Goal: Task Accomplishment & Management: Use online tool/utility

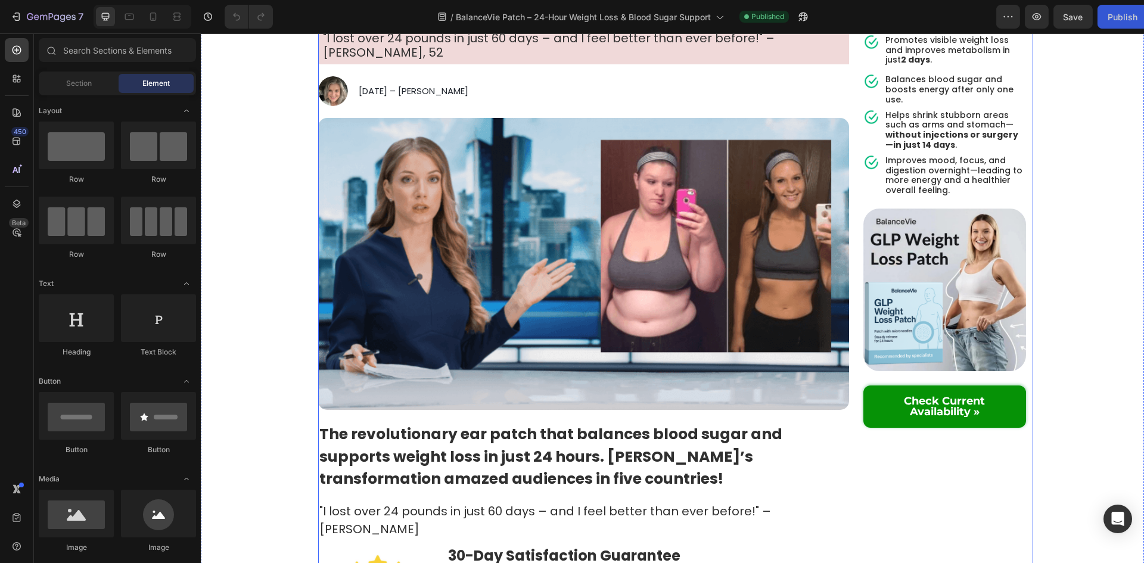
scroll to position [179, 0]
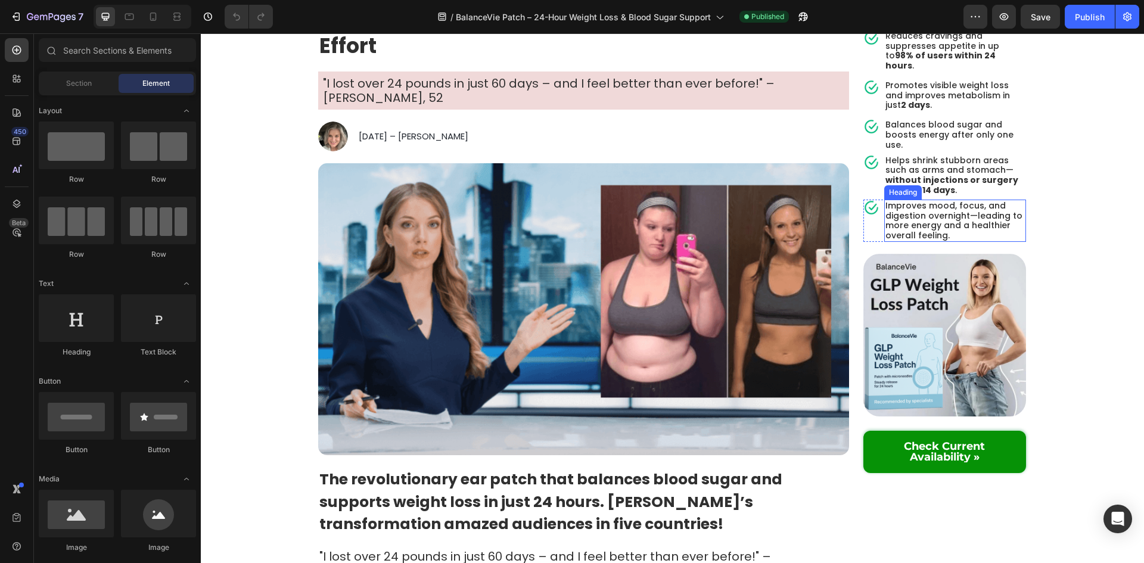
click at [909, 188] on div "Heading" at bounding box center [903, 192] width 33 height 11
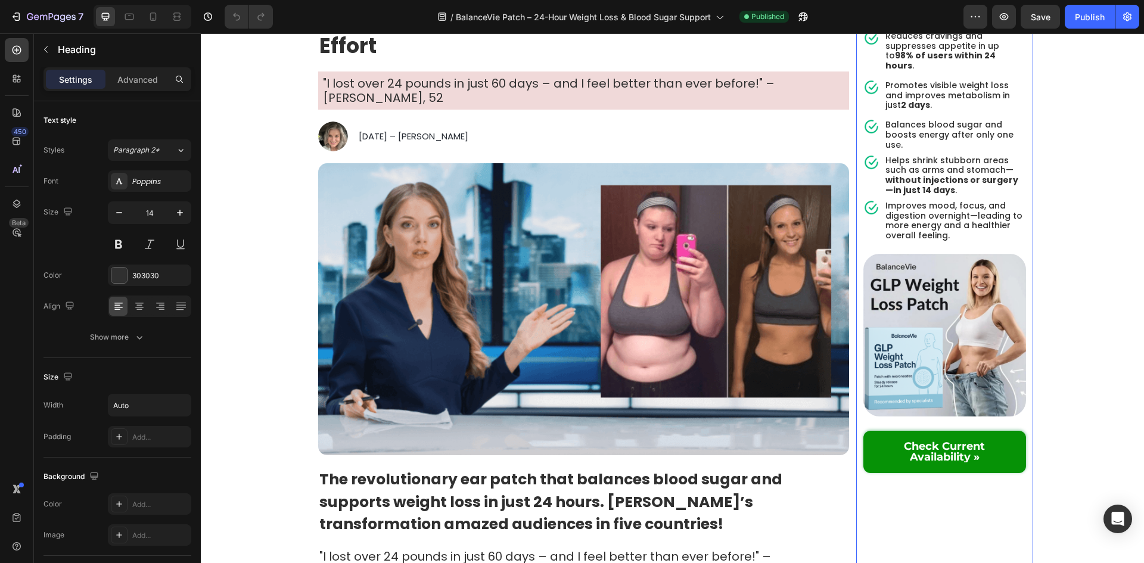
click at [857, 177] on div "Recommended Heading Image Row 4.9 | 1,823 Reviews Heading BalanceVie Heading Im…" at bounding box center [945, 209] width 177 height 544
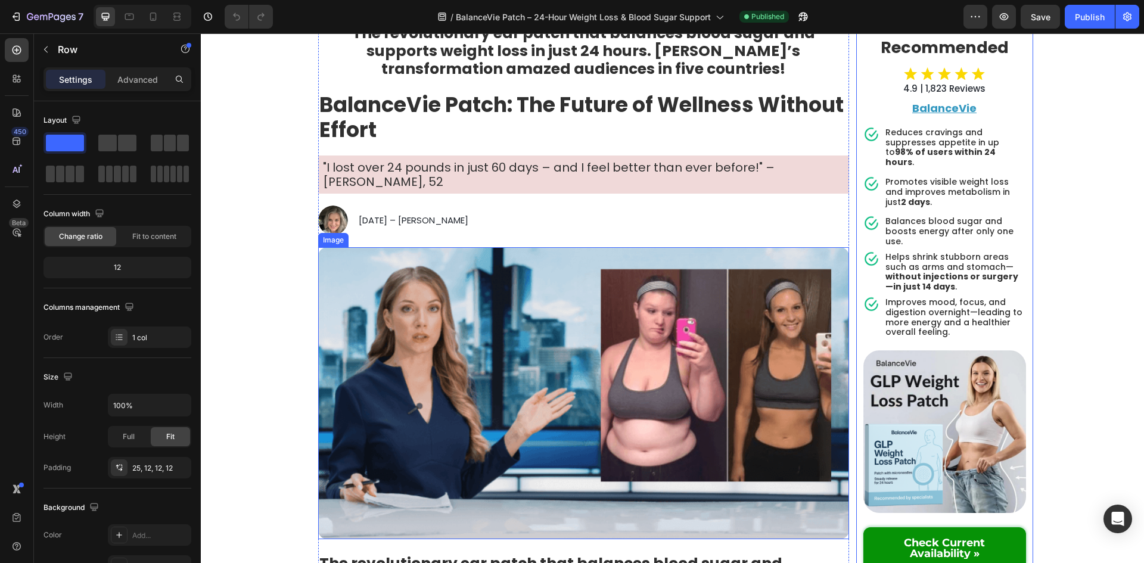
scroll to position [0, 0]
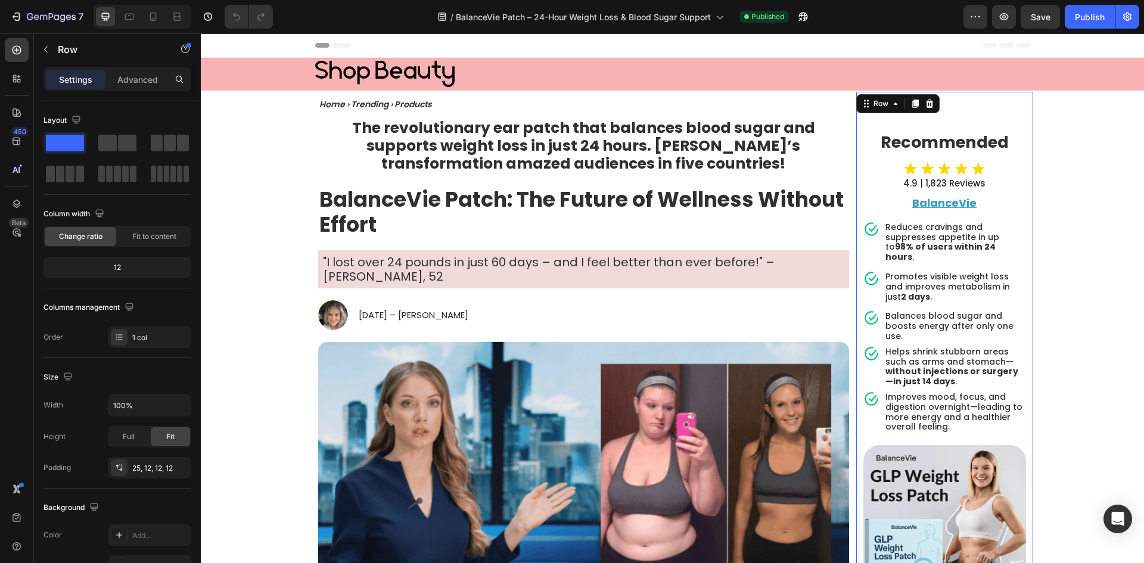
drag, startPoint x: 129, startPoint y: 85, endPoint x: 136, endPoint y: 89, distance: 8.1
click at [130, 84] on p "Advanced" at bounding box center [137, 79] width 41 height 13
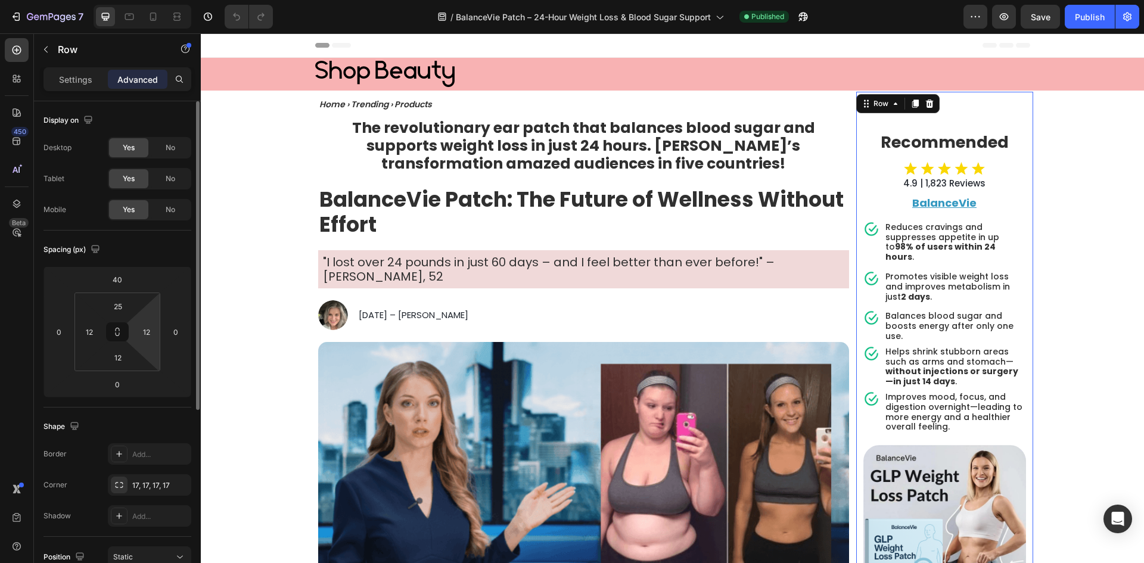
scroll to position [299, 0]
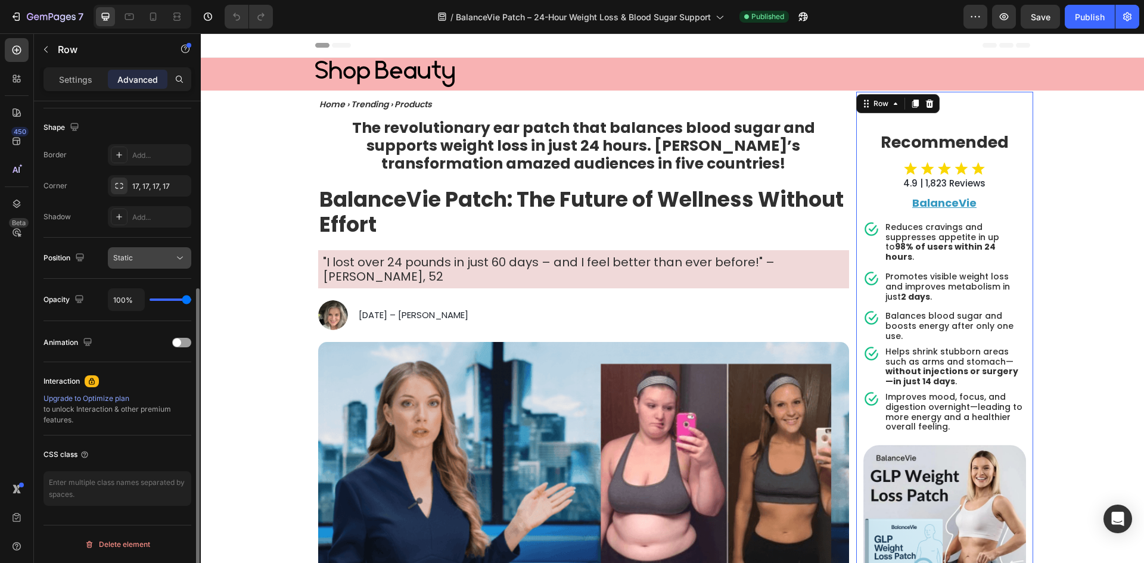
click at [170, 268] on button "Static" at bounding box center [149, 257] width 83 height 21
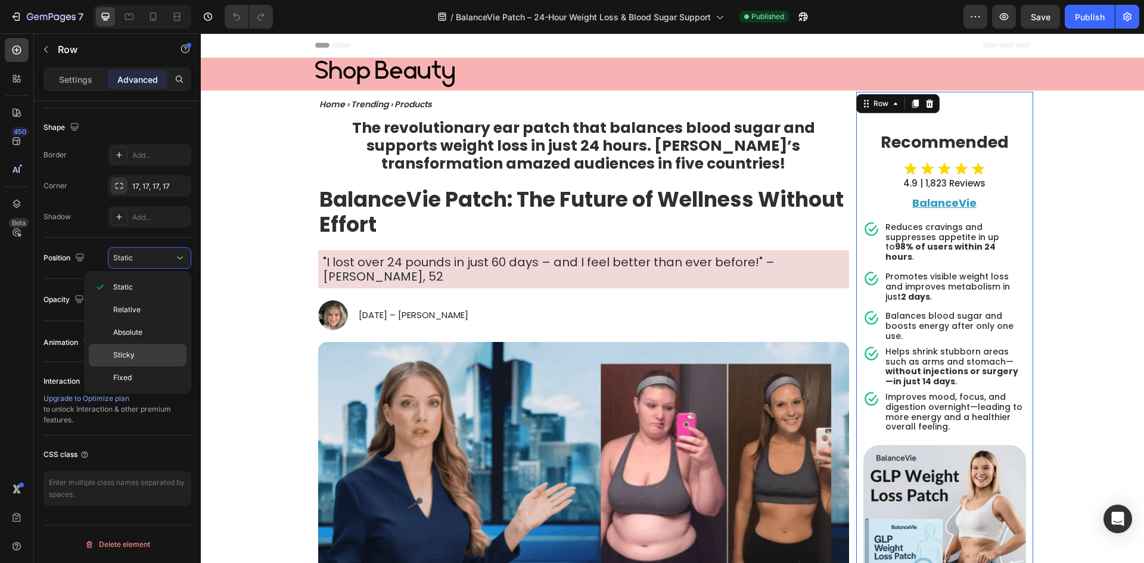
click at [150, 357] on p "Sticky" at bounding box center [147, 355] width 68 height 11
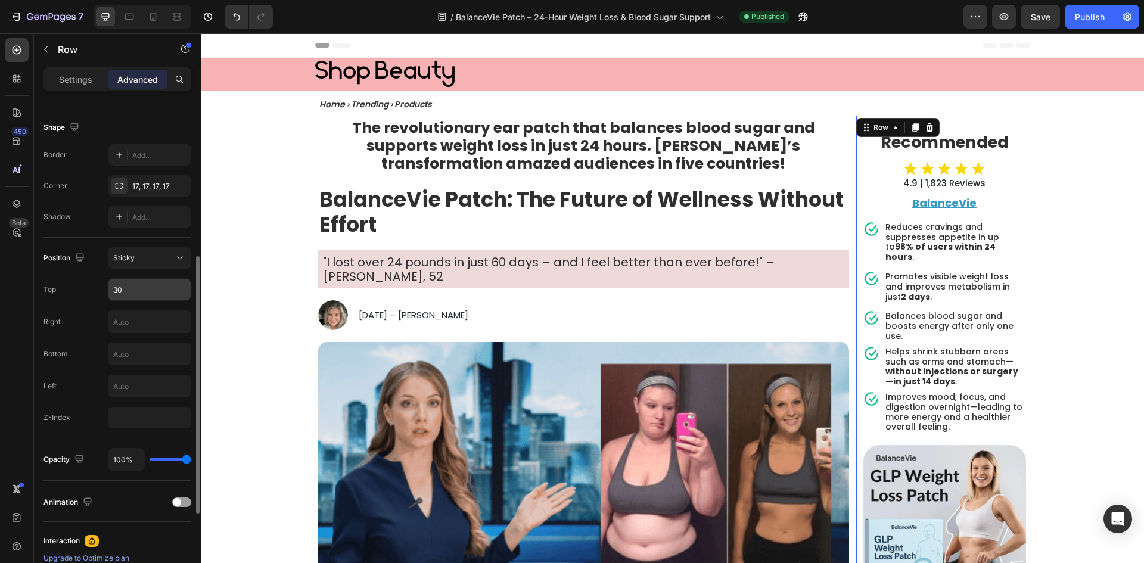
click at [163, 294] on input "30" at bounding box center [149, 289] width 82 height 21
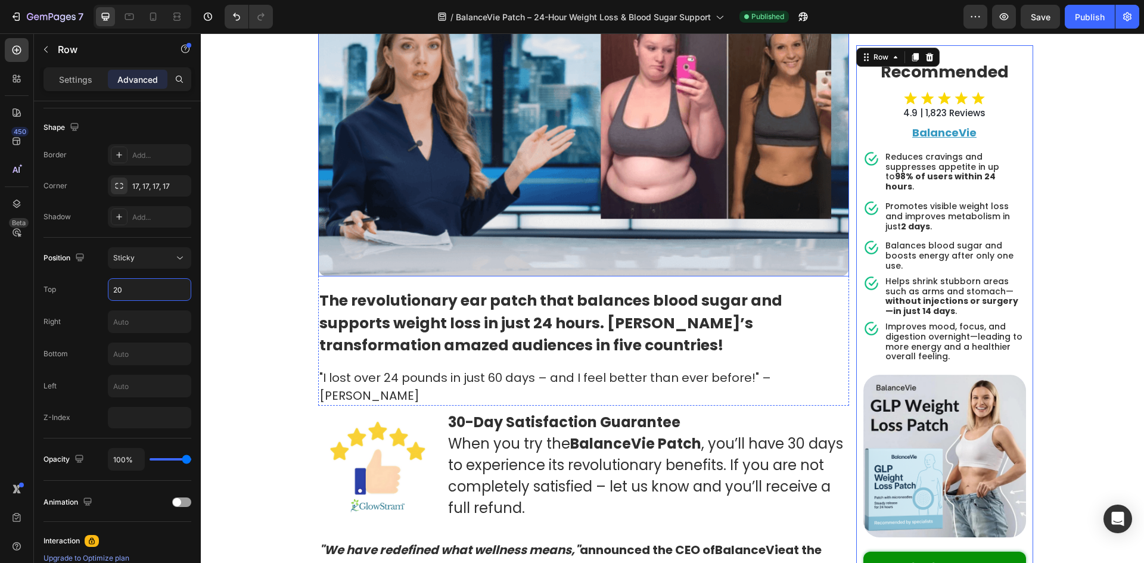
scroll to position [0, 0]
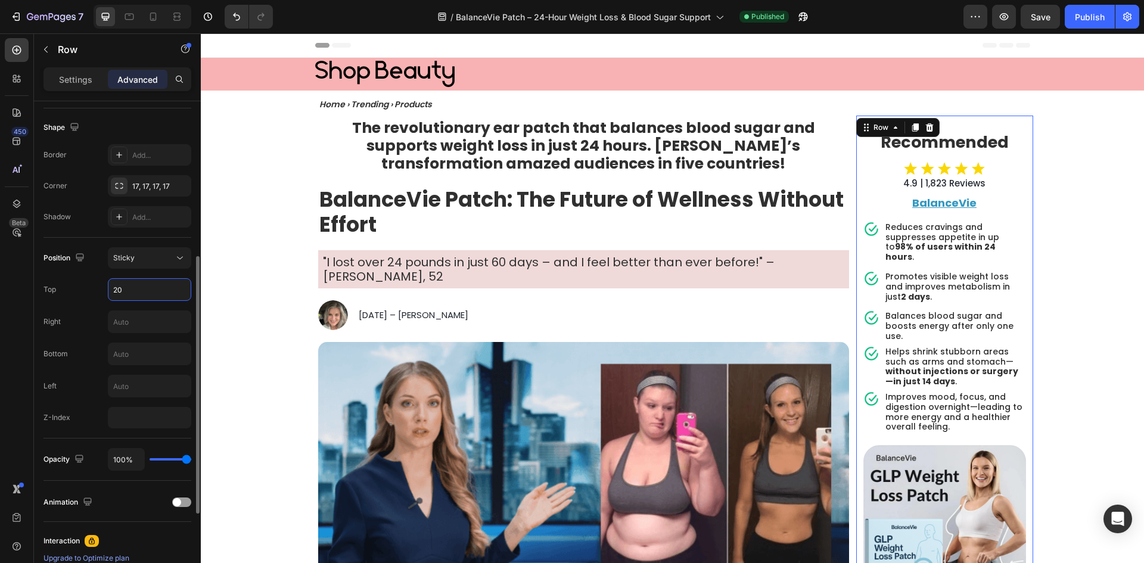
click at [150, 297] on input "20" at bounding box center [149, 289] width 82 height 21
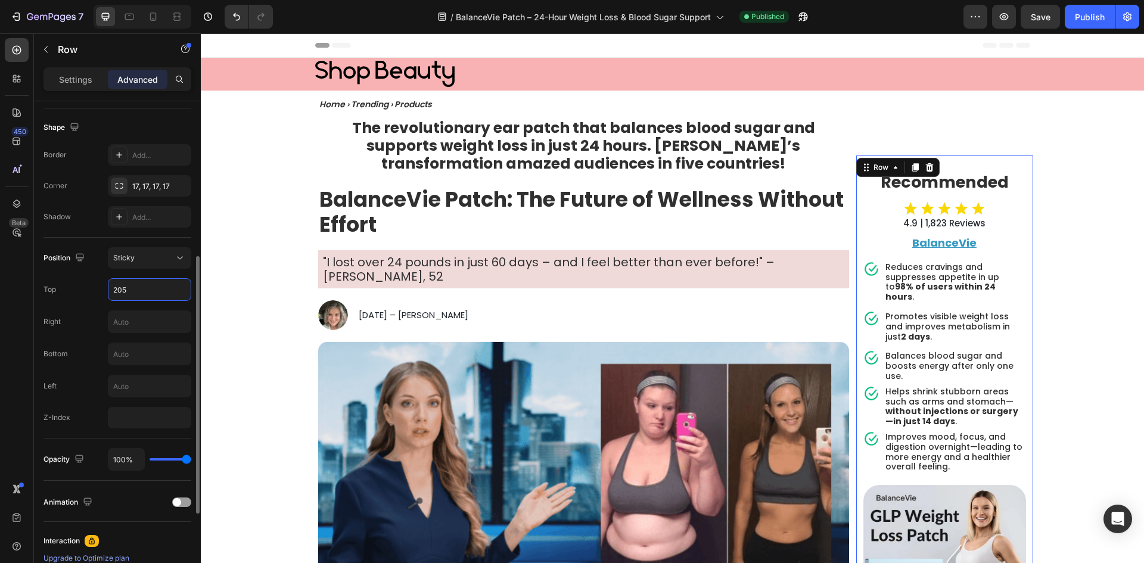
click at [150, 297] on input "205" at bounding box center [149, 289] width 82 height 21
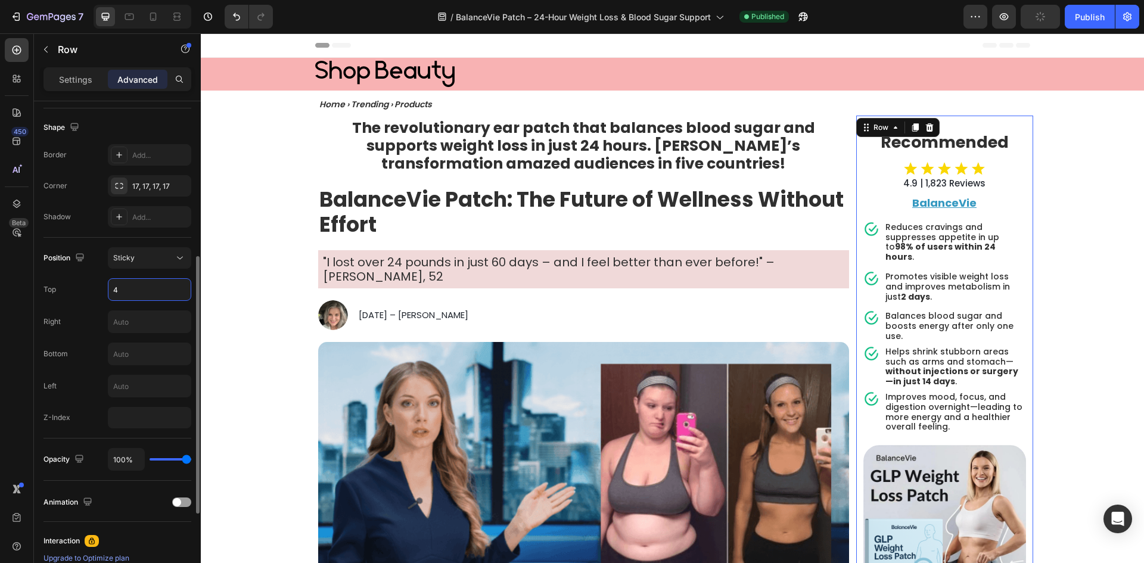
click at [150, 297] on input "4" at bounding box center [149, 289] width 82 height 21
click at [150, 297] on input "2" at bounding box center [149, 289] width 82 height 21
type input "21"
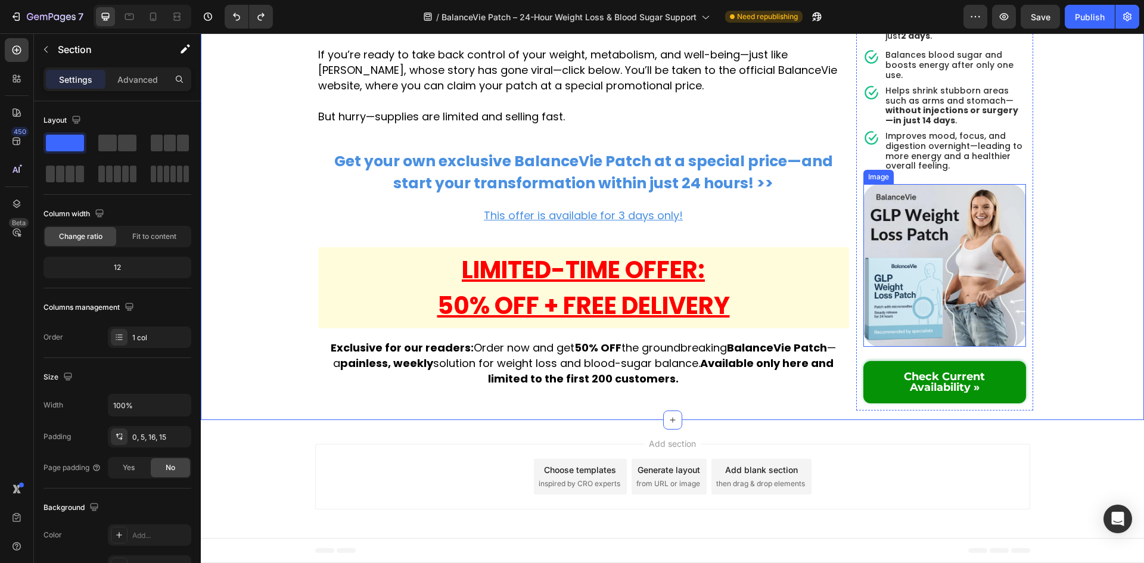
scroll to position [7511, 0]
